Goal: Task Accomplishment & Management: Use online tool/utility

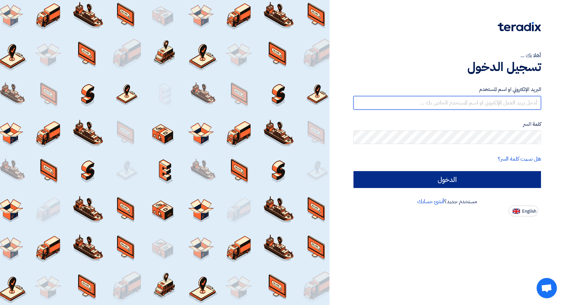
type input "[EMAIL_ADDRESS][PERSON_NAME][DOMAIN_NAME]"
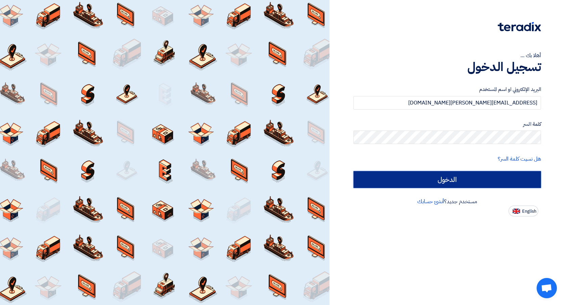
click at [419, 174] on input "الدخول" at bounding box center [446, 179] width 187 height 17
type input "Sign in"
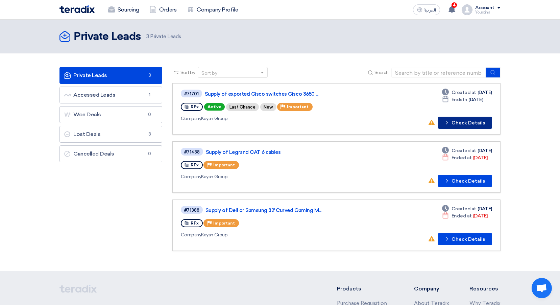
click at [448, 123] on use at bounding box center [447, 123] width 2 height 4
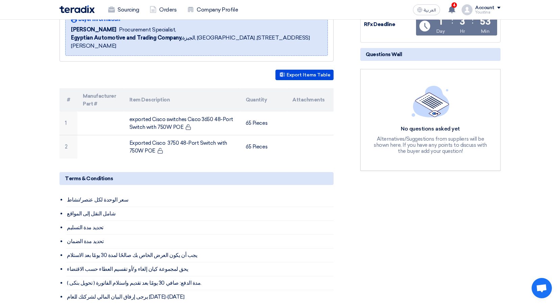
scroll to position [169, 0]
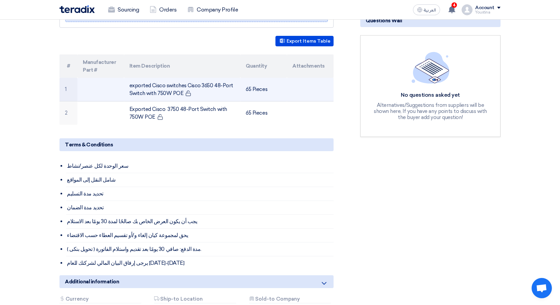
drag, startPoint x: 127, startPoint y: 79, endPoint x: 181, endPoint y: 88, distance: 54.9
click at [181, 88] on td "exported Cisco switches Cisco 3650 48-Port Switch with 750W POE" at bounding box center [182, 90] width 117 height 24
copy td "exported Cisco switches Cisco 3650 48-Port Switch with 750W POE"
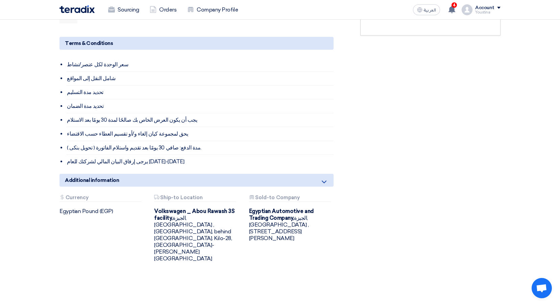
scroll to position [101, 0]
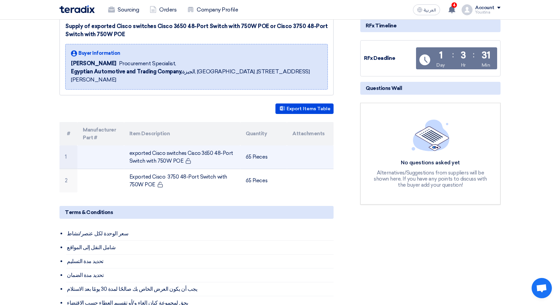
click at [171, 147] on td "exported Cisco switches Cisco 3650 48-Port Switch with 750W POE" at bounding box center [182, 157] width 117 height 24
drag, startPoint x: 130, startPoint y: 145, endPoint x: 180, endPoint y: 150, distance: 50.6
click at [180, 150] on td "exported Cisco switches Cisco 3650 48-Port Switch with 750W POE" at bounding box center [182, 157] width 117 height 24
copy td "exported Cisco switches Cisco 3650 48-Port Switch with 750W PO"
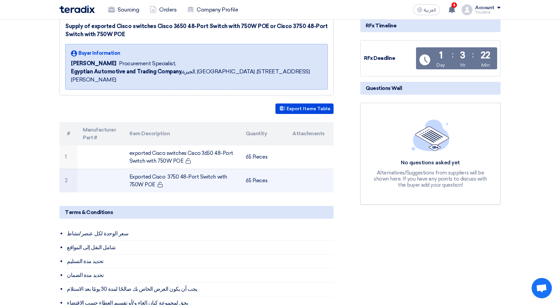
drag, startPoint x: 128, startPoint y: 168, endPoint x: 155, endPoint y: 173, distance: 27.5
click at [155, 173] on td "Exported Cisco 3750 48-Port Switch with 750W POE" at bounding box center [182, 181] width 117 height 24
copy td "Exported Cisco 3750 48-Port Switch with 750W POE"
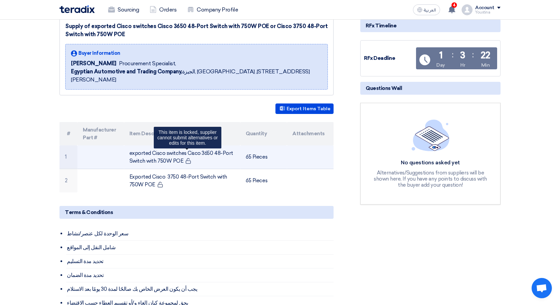
drag, startPoint x: 128, startPoint y: 145, endPoint x: 185, endPoint y: 150, distance: 57.7
click at [185, 150] on td "exported Cisco switches Cisco 3650 48-Port Switch with 750W [PERSON_NAME] This …" at bounding box center [182, 157] width 117 height 24
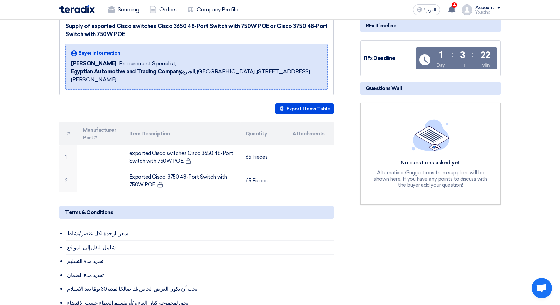
copy td "exported Cisco switches Cisco 3650 48-Port Switch with 750W POE"
